Goal: Information Seeking & Learning: Check status

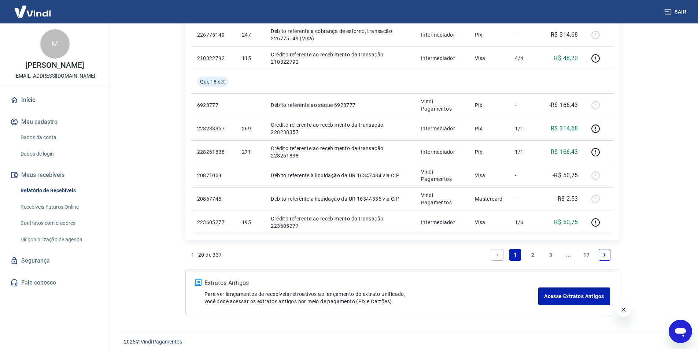
scroll to position [531, 0]
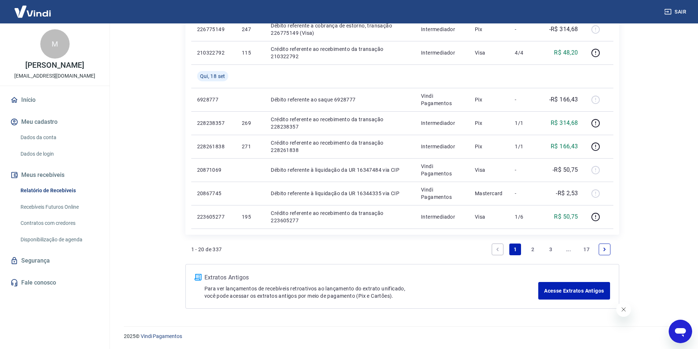
click at [551, 247] on link "3" at bounding box center [550, 249] width 12 height 12
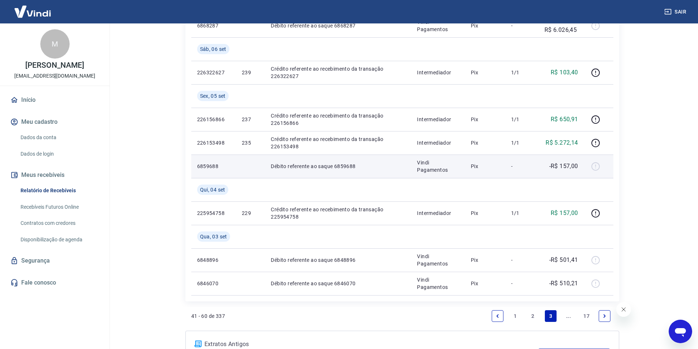
scroll to position [554, 0]
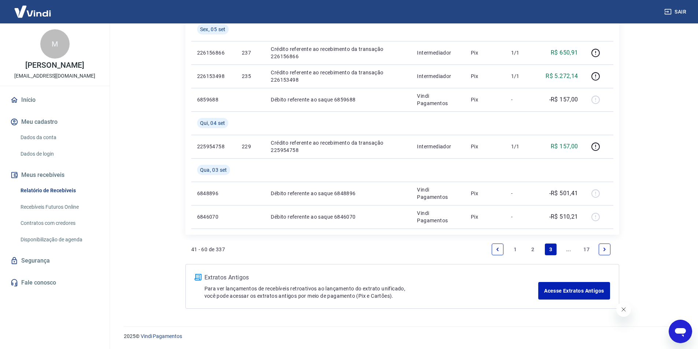
click at [599, 249] on link "Next page" at bounding box center [604, 249] width 12 height 12
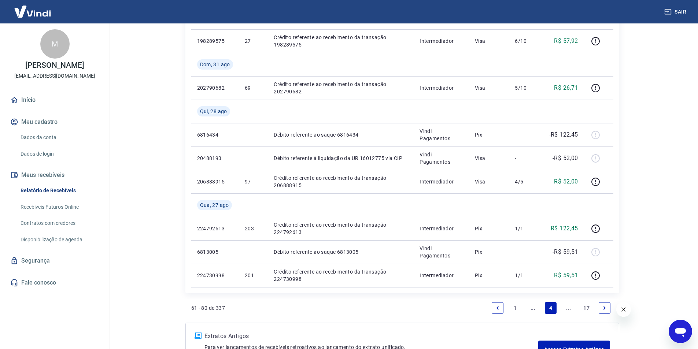
scroll to position [531, 0]
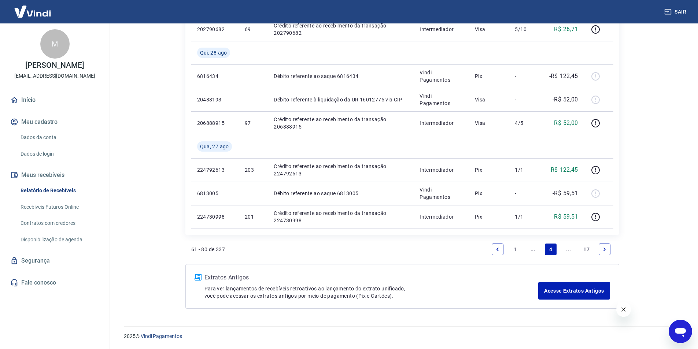
click at [490, 245] on li "Pagination" at bounding box center [497, 250] width 18 height 18
click at [498, 248] on icon "Previous page" at bounding box center [497, 249] width 5 height 5
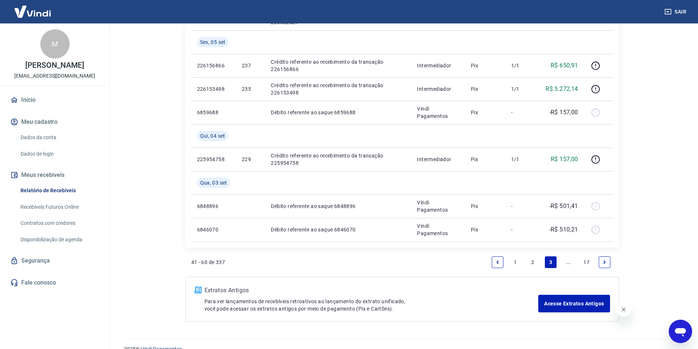
scroll to position [554, 0]
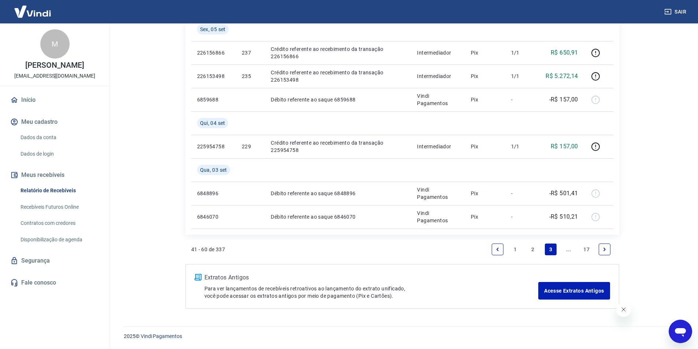
click at [535, 248] on link "2" at bounding box center [533, 249] width 12 height 12
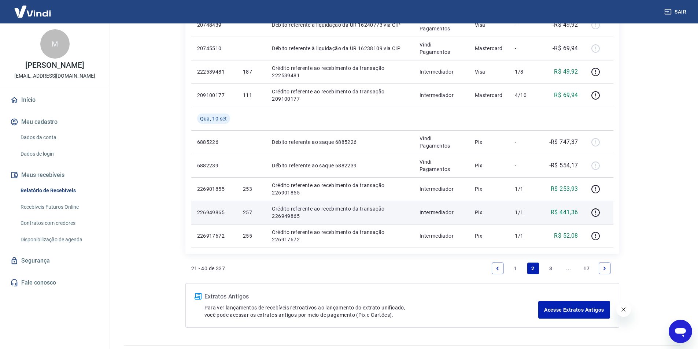
scroll to position [564, 0]
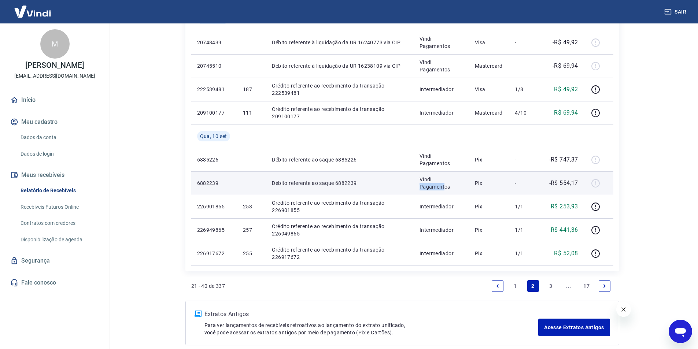
drag, startPoint x: 446, startPoint y: 186, endPoint x: 421, endPoint y: 184, distance: 25.0
click at [421, 184] on p "Vindi Pagamentos" at bounding box center [441, 183] width 44 height 15
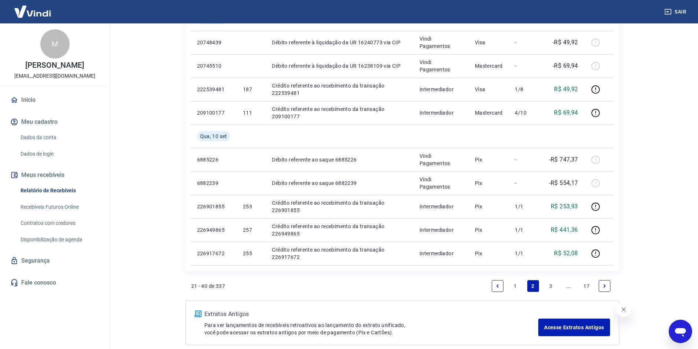
click at [552, 285] on link "3" at bounding box center [550, 286] width 12 height 12
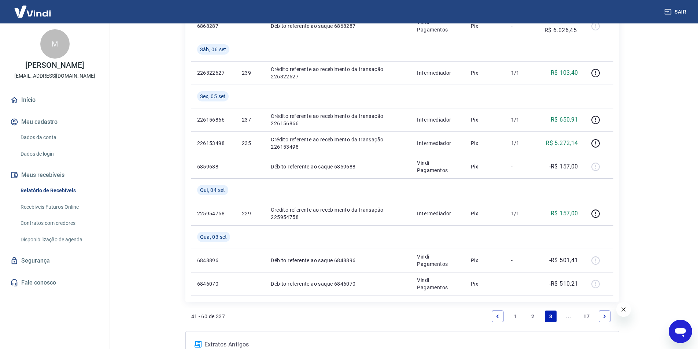
scroll to position [554, 0]
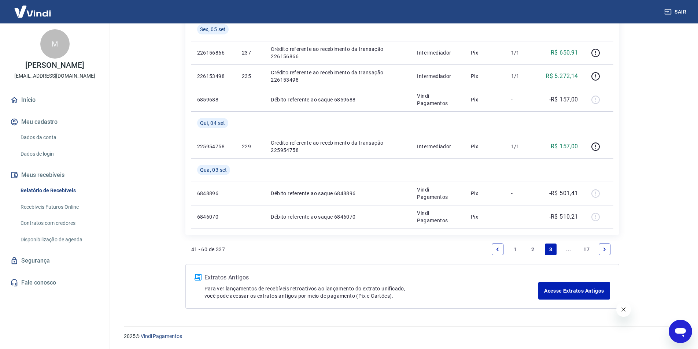
click at [532, 252] on link "2" at bounding box center [533, 249] width 12 height 12
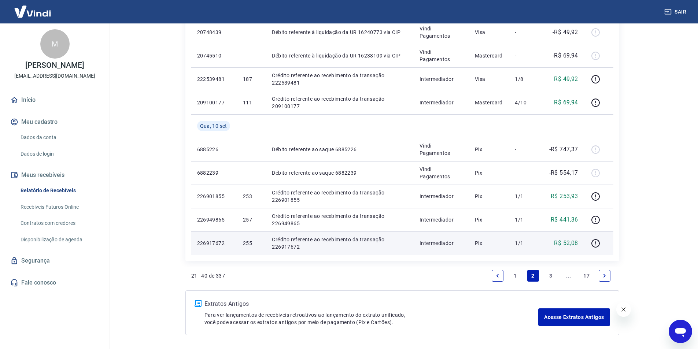
scroll to position [601, 0]
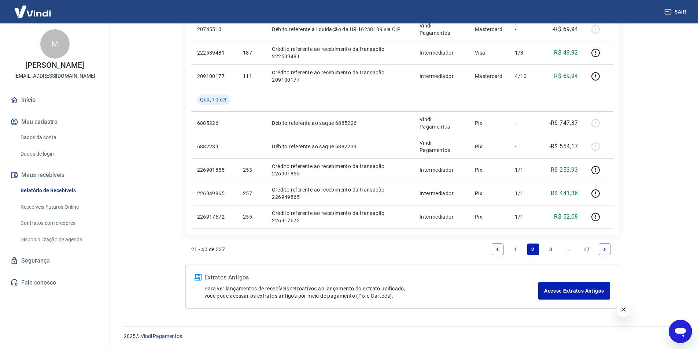
click at [550, 245] on link "3" at bounding box center [550, 249] width 12 height 12
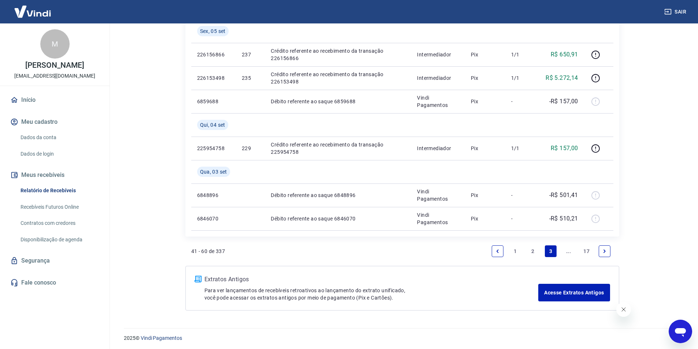
scroll to position [554, 0]
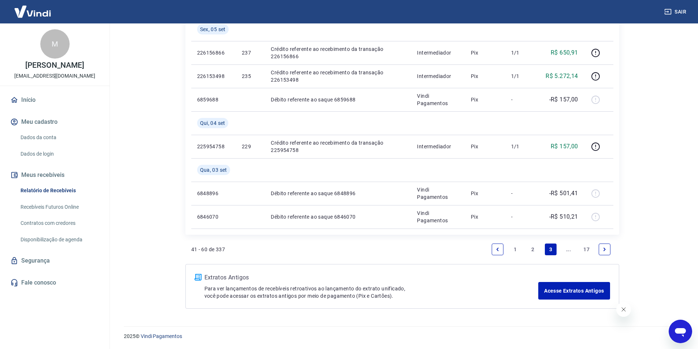
click at [528, 253] on link "2" at bounding box center [533, 249] width 12 height 12
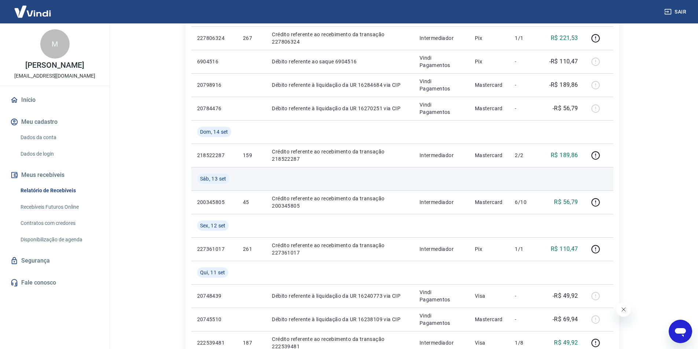
scroll to position [293, 0]
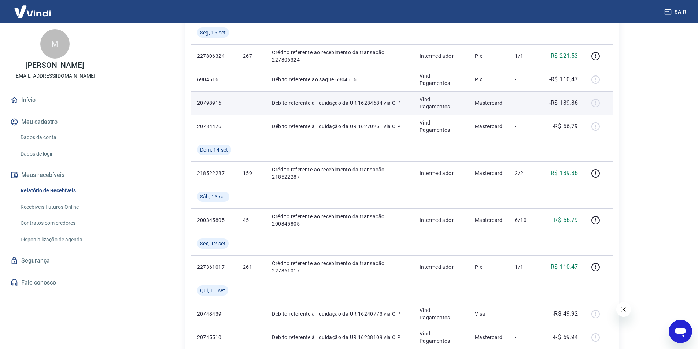
click at [372, 104] on p "Débito referente à liquidação da UR 16284684 via CIP" at bounding box center [340, 102] width 136 height 7
copy p "16284684"
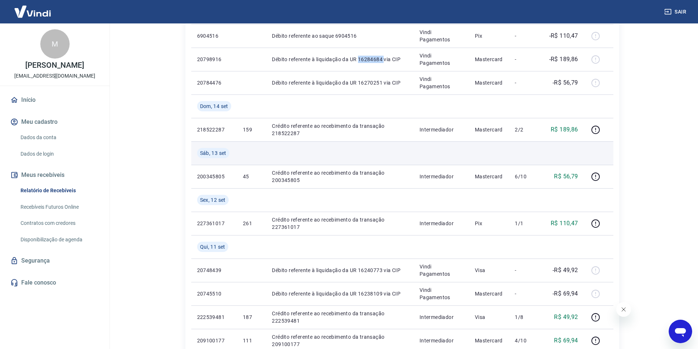
scroll to position [235, 0]
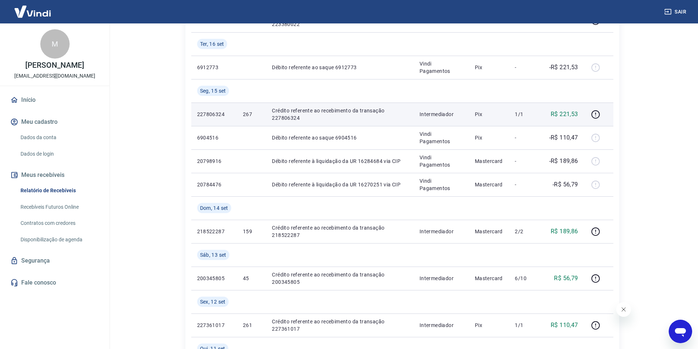
click at [245, 114] on p "267" at bounding box center [251, 114] width 17 height 7
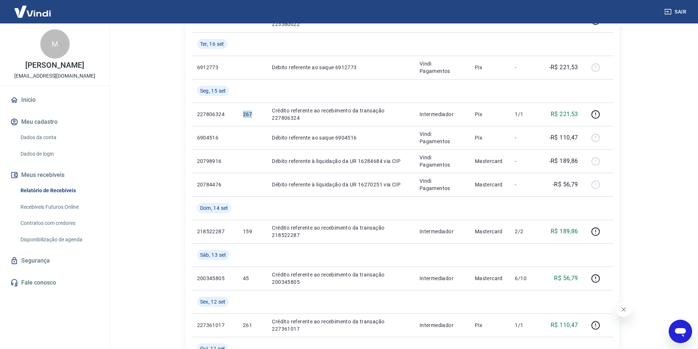
copy p "267"
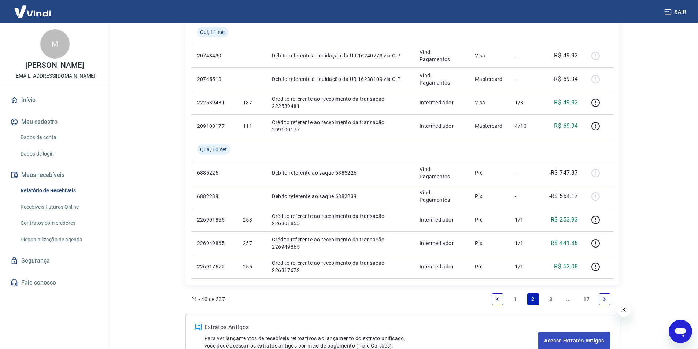
scroll to position [601, 0]
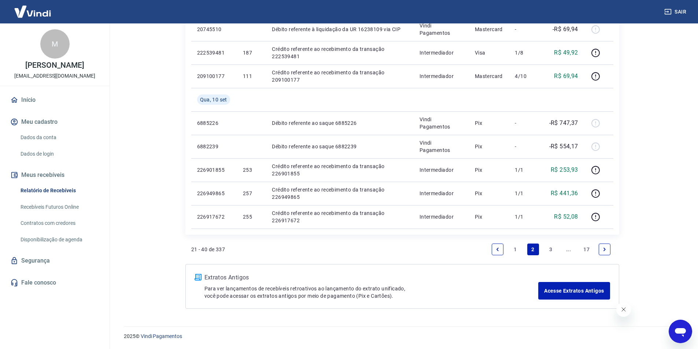
click at [518, 249] on link "1" at bounding box center [515, 249] width 12 height 12
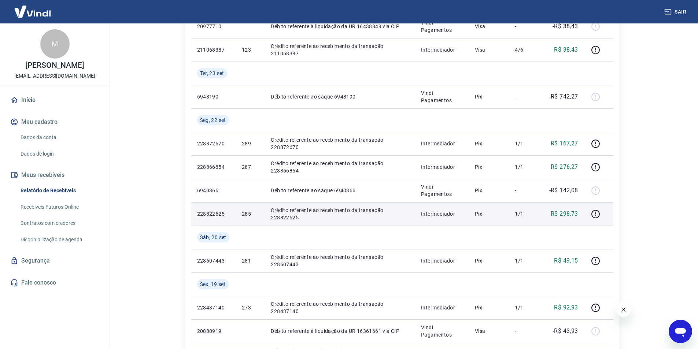
scroll to position [164, 0]
